Goal: Complete application form

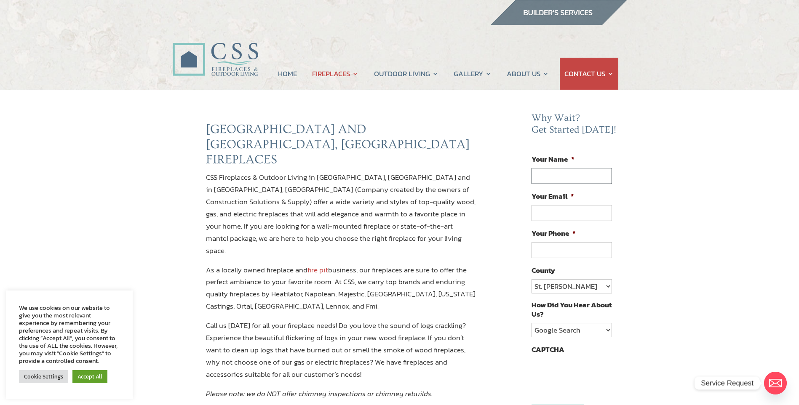
click at [549, 176] on input "Your Name *" at bounding box center [572, 176] width 80 height 16
type input "Dorrie Felder"
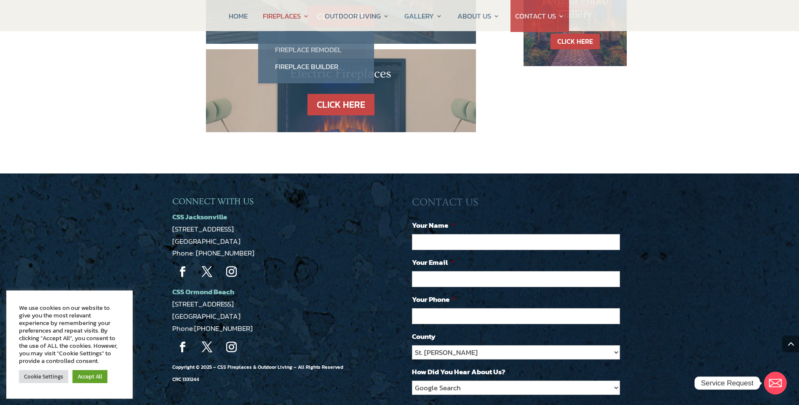
click at [311, 49] on link "Fireplace Remodel" at bounding box center [316, 49] width 99 height 17
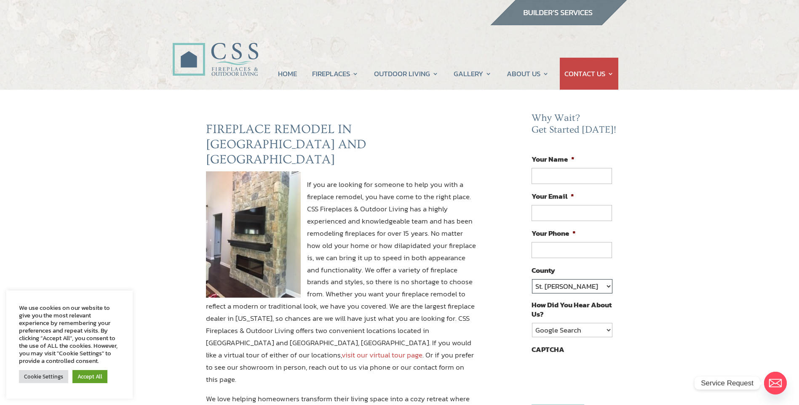
click at [608, 288] on select "St. Johns Clay Volusia Flagler Duval Nassau Other" at bounding box center [572, 286] width 80 height 14
select select "[PERSON_NAME]"
click at [532, 279] on select "St. [PERSON_NAME] Volusia Flagler [PERSON_NAME] Nassau Other" at bounding box center [572, 286] width 80 height 14
click at [539, 176] on input "Your Name *" at bounding box center [572, 176] width 80 height 16
type input "Dorrie Felder"
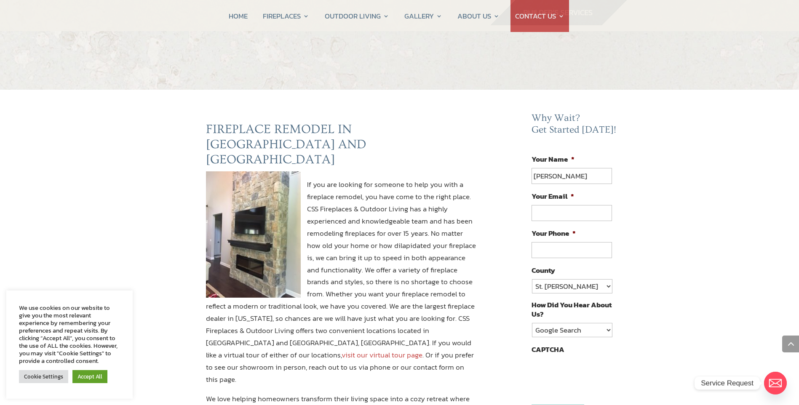
scroll to position [1103, 0]
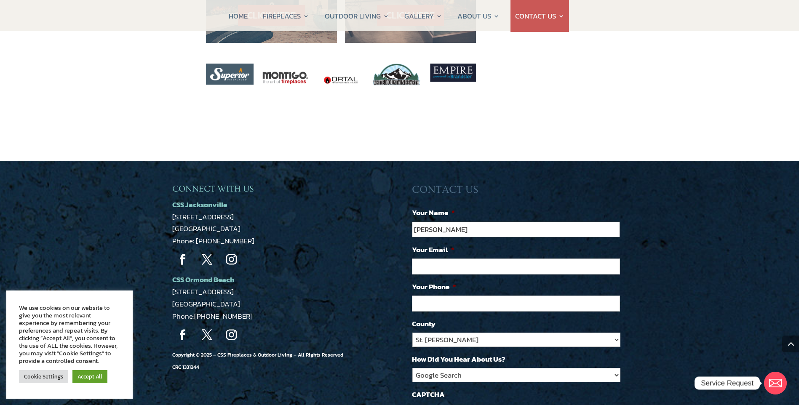
type input "Dorrie Felder"
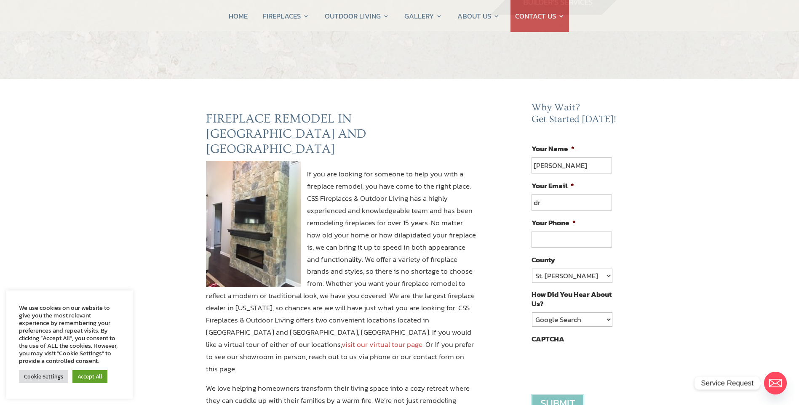
type input "drfelder@comcast.net"
type input "(904) 716-9553"
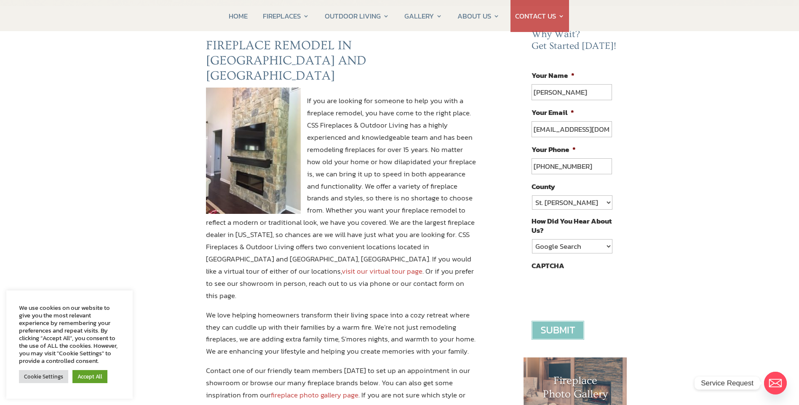
scroll to position [95, 0]
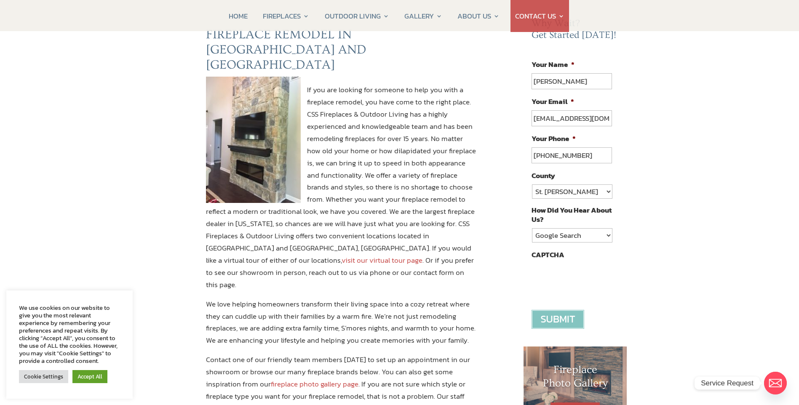
click at [556, 321] on input "image" at bounding box center [558, 319] width 53 height 19
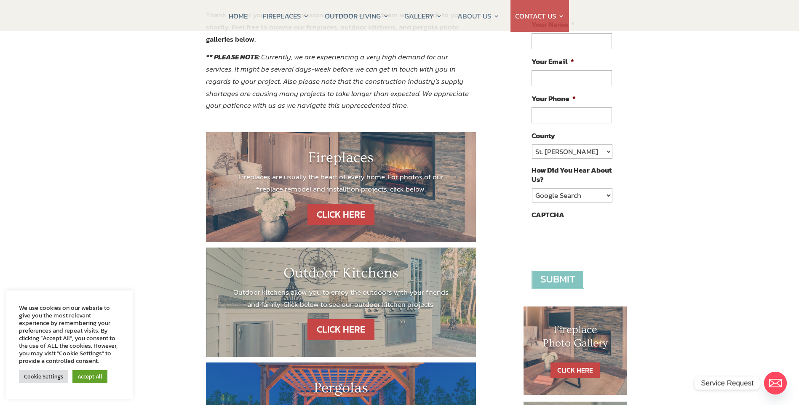
scroll to position [211, 0]
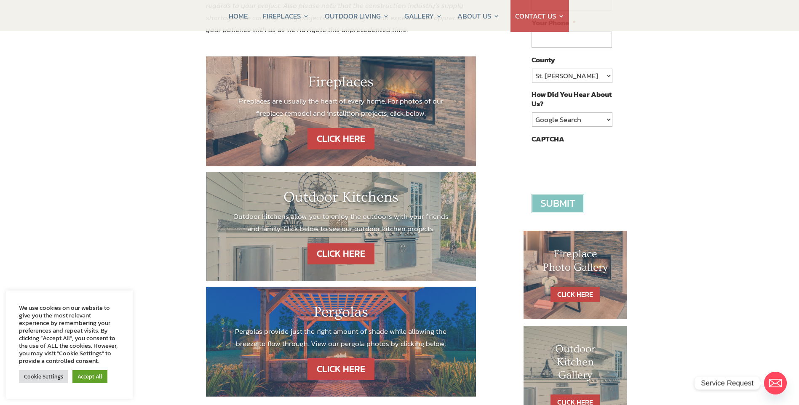
click at [566, 204] on input "image" at bounding box center [558, 203] width 53 height 19
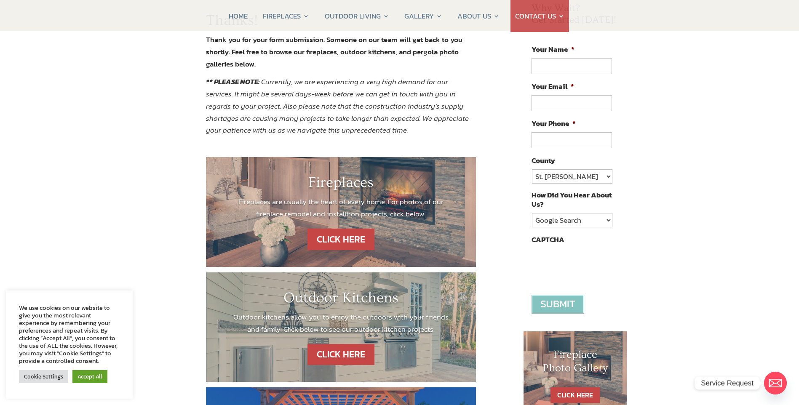
scroll to position [0, 0]
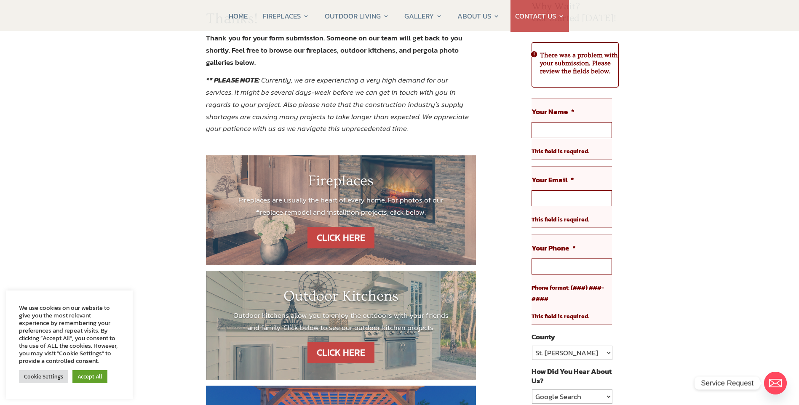
click at [564, 133] on input "Your Name *" at bounding box center [572, 130] width 80 height 16
type input "Dorrie Felder"
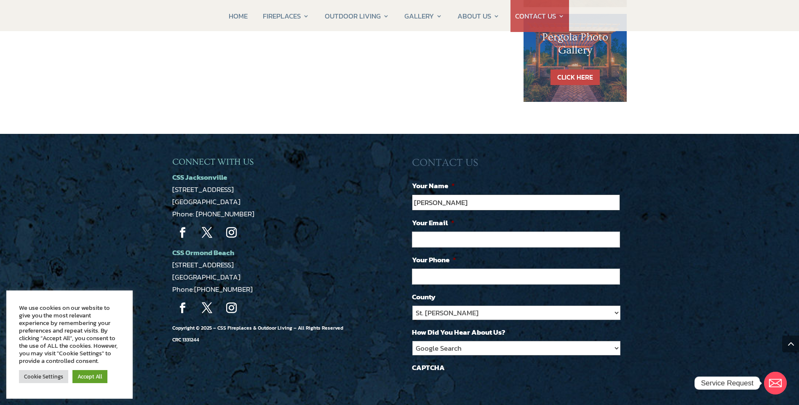
type input "Dorrie Felder"
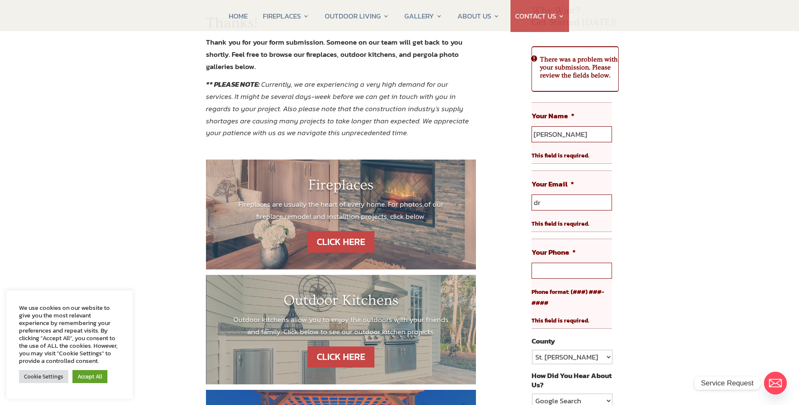
type input "drfelder@comcast.net"
type input "(904) 716-9553"
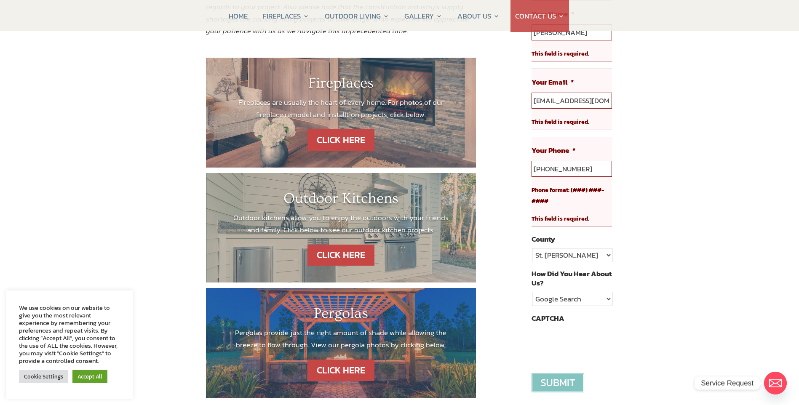
scroll to position [234, 0]
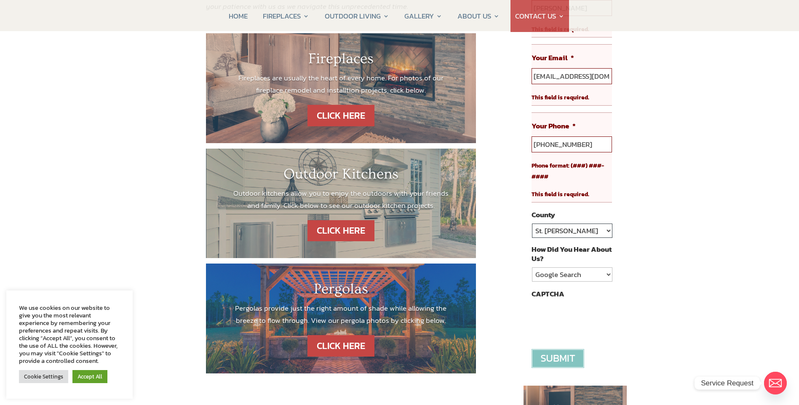
click at [607, 229] on select "St. Johns Clay Volusia Flagler Duval Nassau Other" at bounding box center [572, 231] width 80 height 14
select select "[PERSON_NAME]"
click at [532, 224] on select "St. Johns Clay Volusia Flagler Duval Nassau Other" at bounding box center [572, 231] width 80 height 14
click at [608, 274] on select "Google Search Google Ad Referral Magazine Ad Social Media Other" at bounding box center [572, 274] width 80 height 14
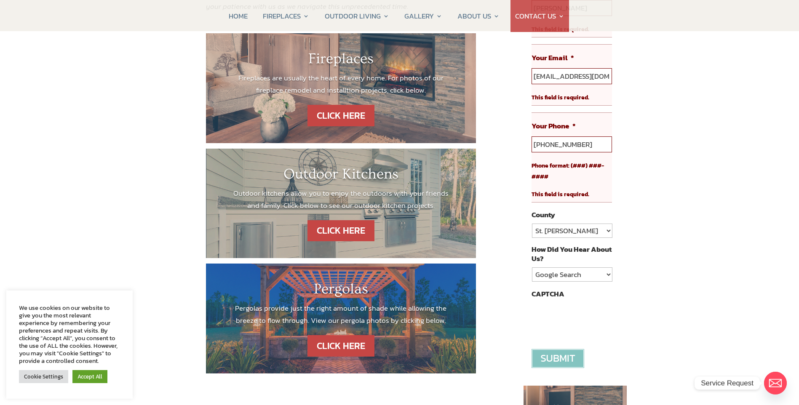
click at [566, 359] on input "image" at bounding box center [558, 358] width 53 height 19
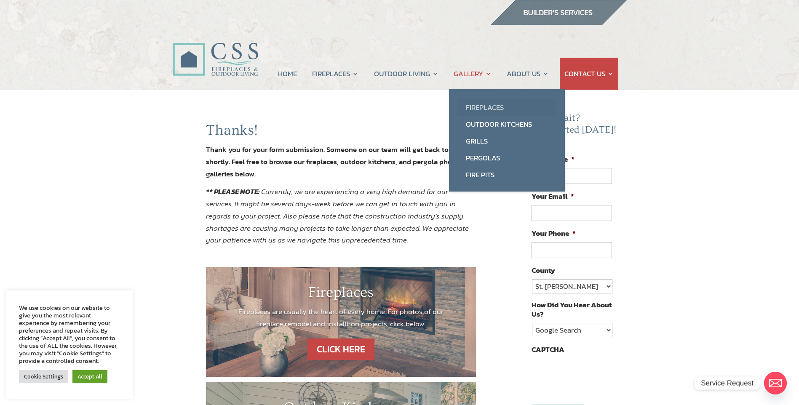
click at [476, 106] on link "Fireplaces" at bounding box center [506, 107] width 99 height 17
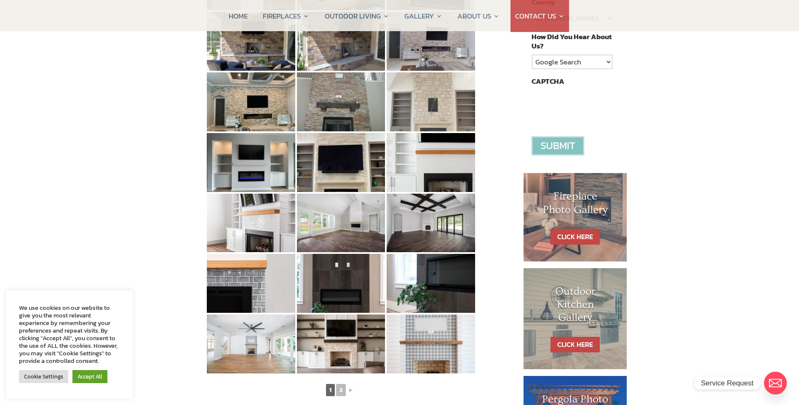
scroll to position [337, 0]
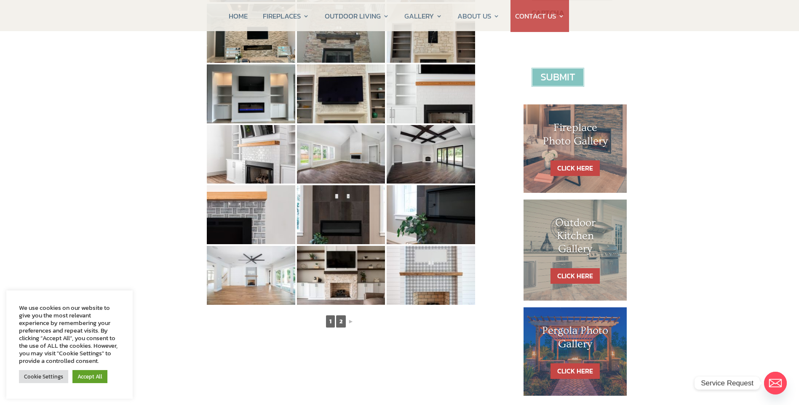
click at [339, 322] on link "2" at bounding box center [341, 322] width 10 height 12
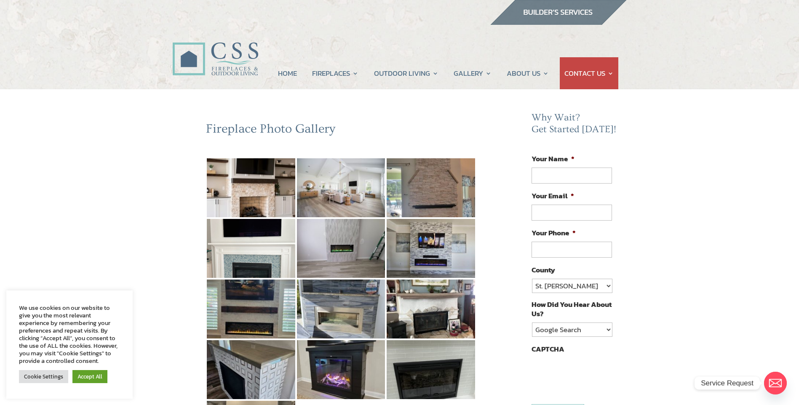
scroll to position [0, 0]
